Goal: Find contact information: Find contact information

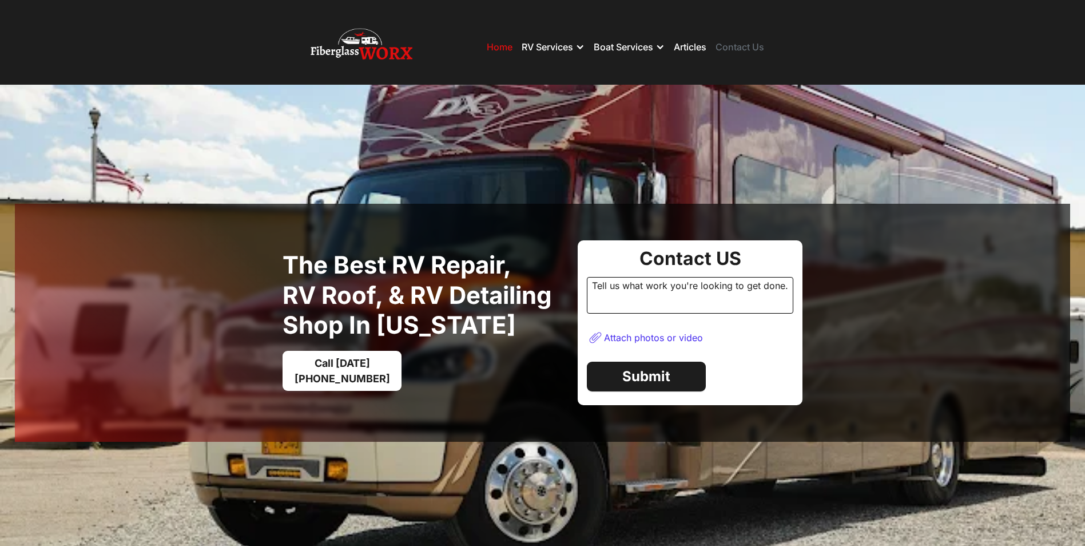
click at [727, 49] on link "Contact Us" at bounding box center [739, 46] width 49 height 11
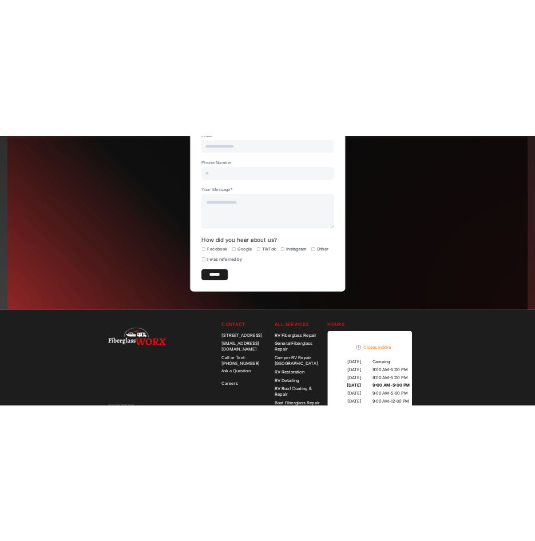
scroll to position [459, 0]
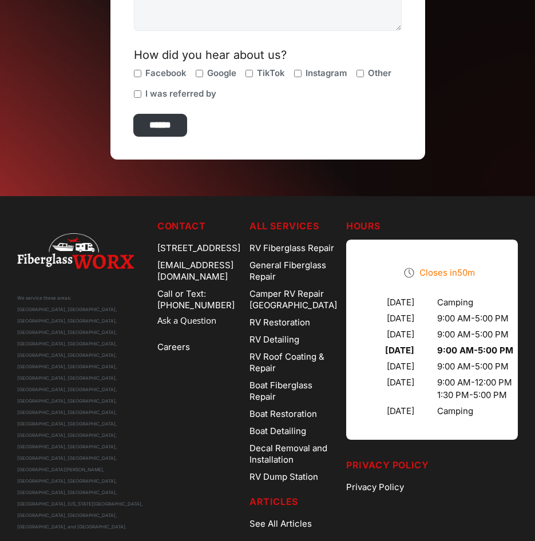
drag, startPoint x: 145, startPoint y: 248, endPoint x: 256, endPoint y: 264, distance: 111.5
click at [240, 257] on div "[STREET_ADDRESS]" at bounding box center [198, 248] width 83 height 17
copy div "[STREET_ADDRESS]"
drag, startPoint x: 148, startPoint y: 277, endPoint x: 265, endPoint y: 277, distance: 117.2
click at [240, 277] on div "[EMAIL_ADDRESS][DOMAIN_NAME]" at bounding box center [198, 271] width 83 height 29
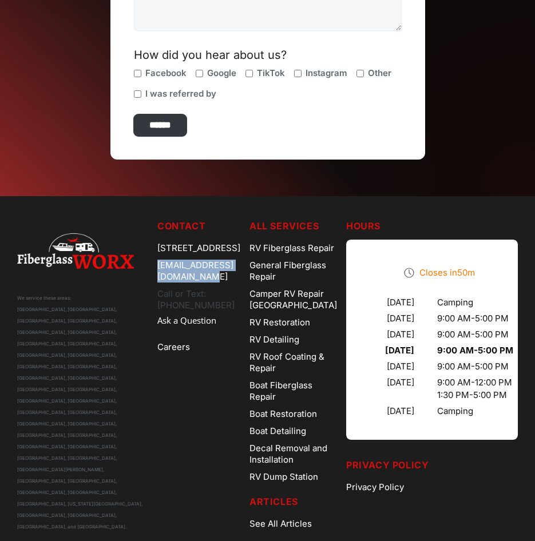
copy div "[EMAIL_ADDRESS][DOMAIN_NAME]"
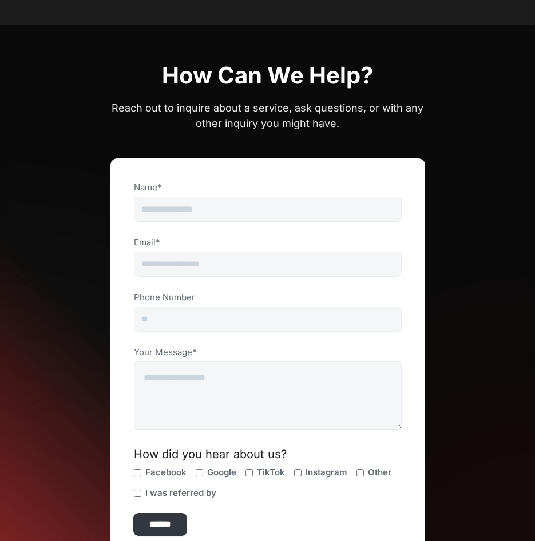
scroll to position [0, 0]
